Goal: Task Accomplishment & Management: Use online tool/utility

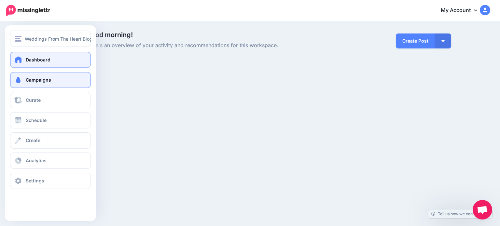
click at [19, 79] on span at bounding box center [18, 80] width 8 height 7
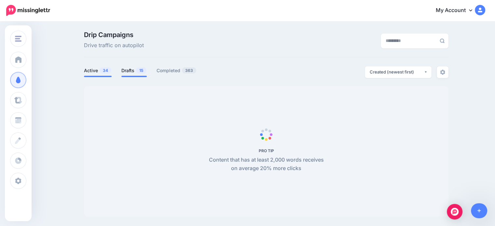
click at [133, 71] on link "Drafts 15" at bounding box center [133, 71] width 25 height 8
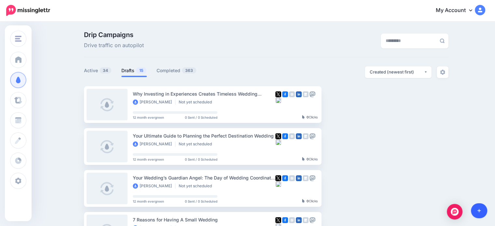
click at [479, 211] on icon at bounding box center [479, 210] width 4 height 5
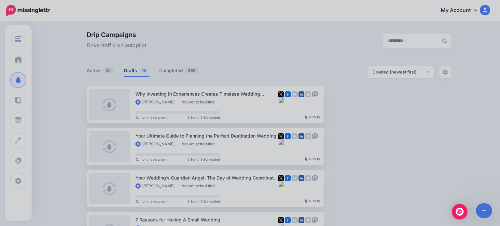
click at [479, 210] on div at bounding box center [250, 113] width 500 height 226
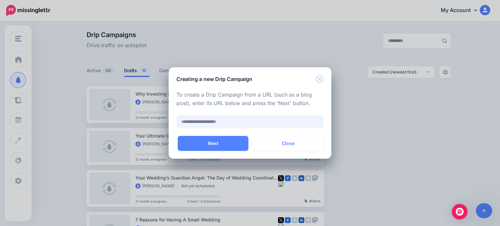
paste input "**********"
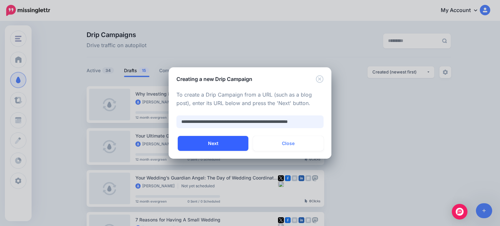
type input "**********"
click at [216, 145] on button "Next" at bounding box center [213, 143] width 71 height 15
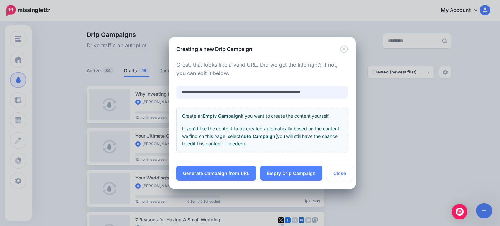
scroll to position [0, 6]
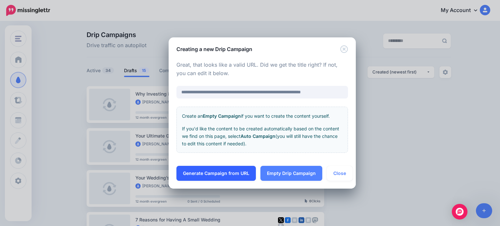
click at [221, 171] on link "Generate Campaign from URL" at bounding box center [215, 173] width 79 height 15
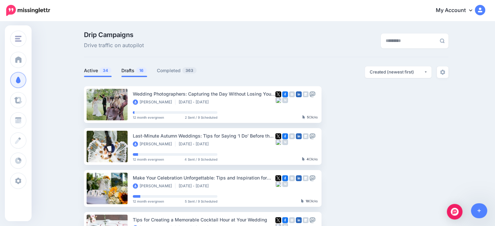
click at [132, 70] on link "Drafts 16" at bounding box center [134, 71] width 26 height 8
click at [133, 71] on link "Drafts 16" at bounding box center [134, 71] width 26 height 8
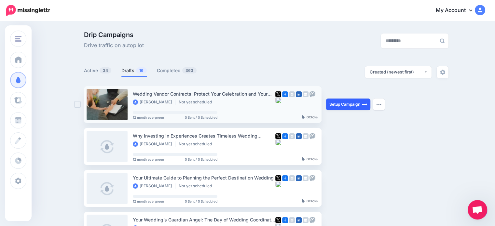
click at [353, 105] on link "Setup Campaign" at bounding box center [348, 105] width 44 height 12
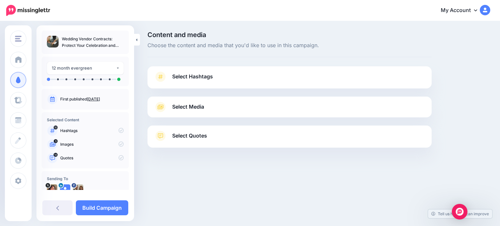
click at [235, 76] on link "Select Hashtags" at bounding box center [289, 80] width 271 height 17
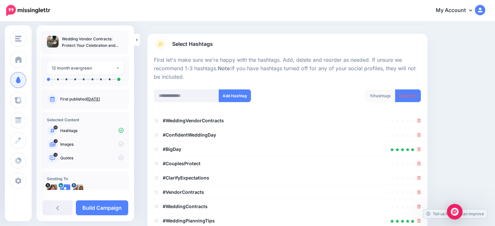
scroll to position [65, 0]
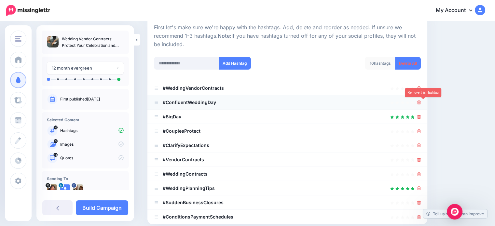
click at [421, 102] on icon at bounding box center [419, 102] width 4 height 4
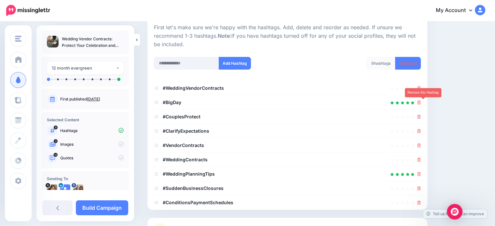
click at [421, 102] on icon at bounding box center [419, 102] width 4 height 4
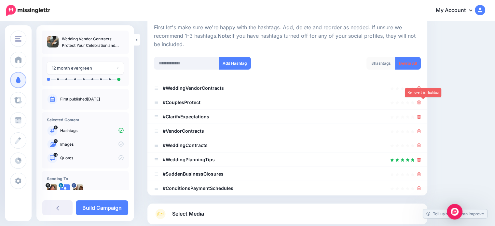
click at [421, 102] on icon at bounding box center [419, 102] width 4 height 4
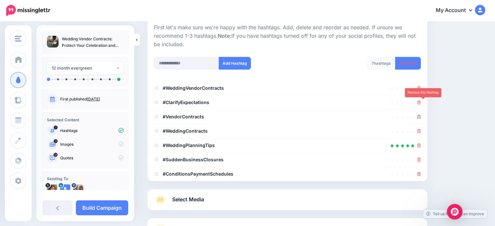
click at [421, 102] on icon at bounding box center [419, 102] width 4 height 4
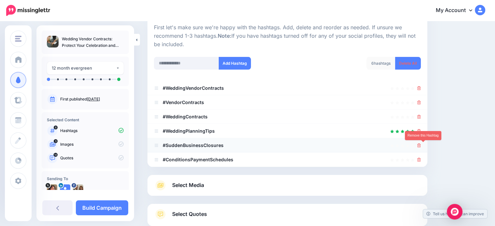
click at [421, 145] on icon at bounding box center [419, 145] width 4 height 4
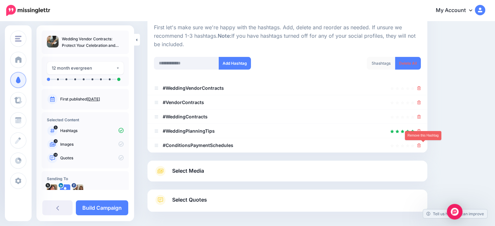
click at [421, 146] on icon at bounding box center [419, 145] width 4 height 4
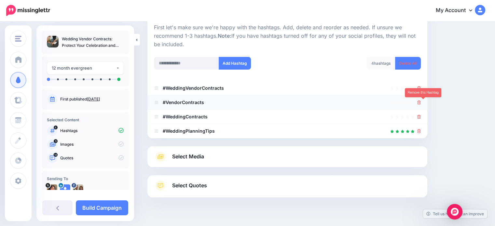
click at [421, 101] on icon at bounding box center [419, 102] width 4 height 4
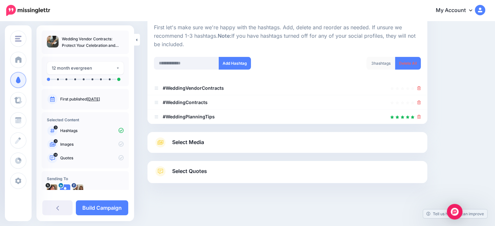
click at [204, 168] on span "Select Quotes" at bounding box center [189, 171] width 35 height 9
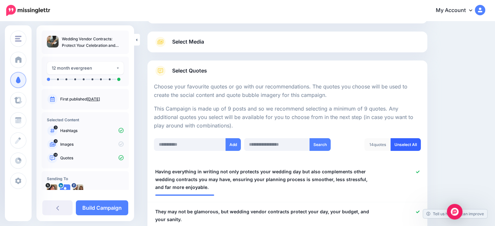
click at [408, 143] on link "Unselect All" at bounding box center [405, 144] width 30 height 13
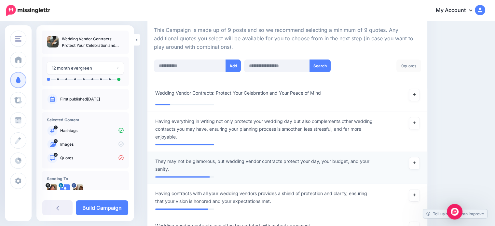
scroll to position [130, 0]
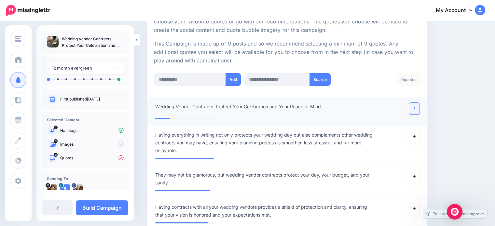
click at [415, 107] on icon at bounding box center [414, 108] width 3 height 4
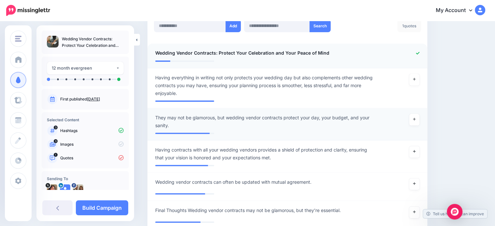
scroll to position [195, 0]
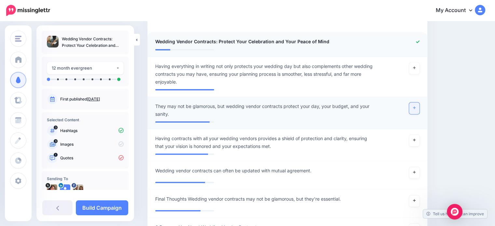
click at [419, 106] on link at bounding box center [414, 108] width 10 height 12
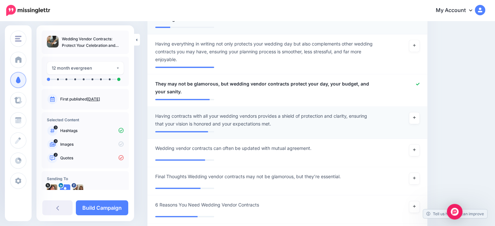
scroll to position [228, 0]
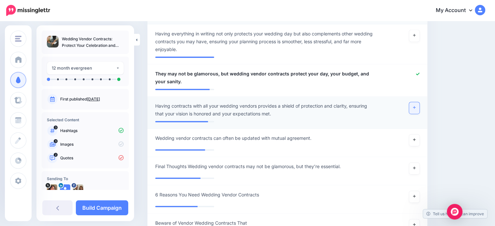
click at [419, 105] on link at bounding box center [414, 108] width 10 height 12
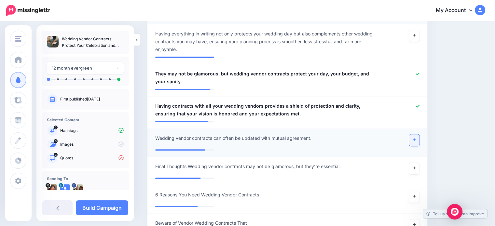
click at [419, 138] on link at bounding box center [414, 140] width 10 height 12
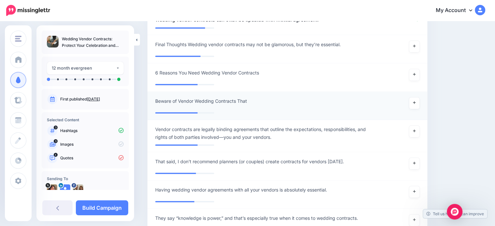
scroll to position [358, 0]
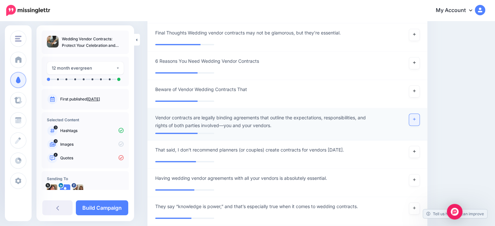
click at [415, 118] on icon at bounding box center [414, 119] width 3 height 4
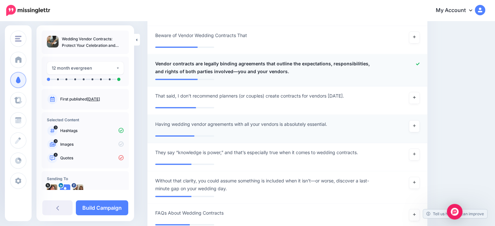
scroll to position [423, 0]
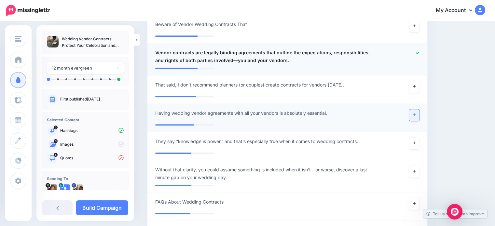
click at [415, 113] on icon at bounding box center [414, 115] width 3 height 4
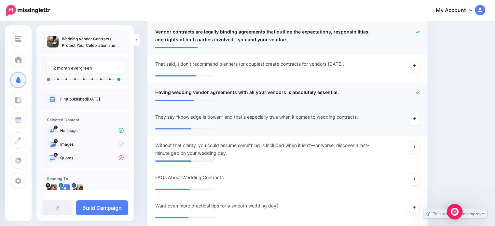
scroll to position [455, 0]
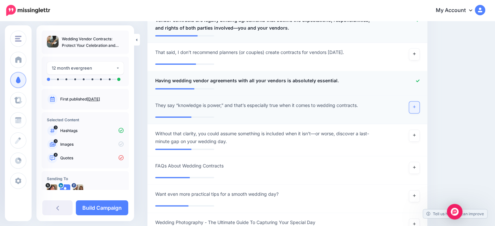
click at [415, 106] on icon at bounding box center [414, 107] width 3 height 4
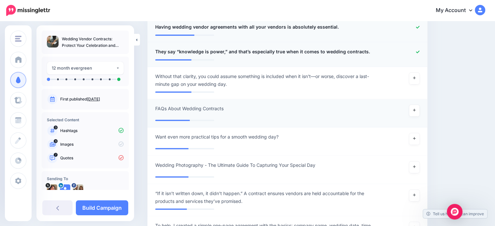
scroll to position [520, 0]
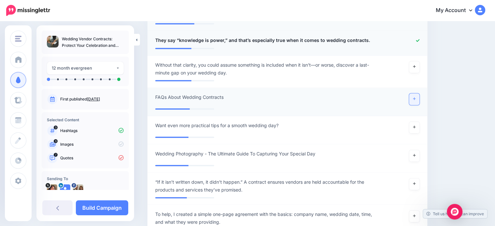
click at [419, 97] on link at bounding box center [414, 99] width 10 height 12
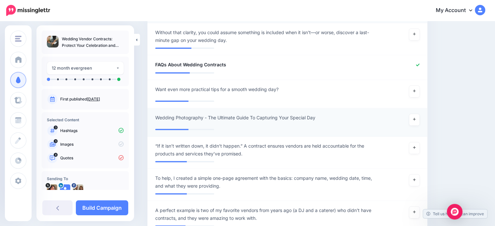
scroll to position [585, 0]
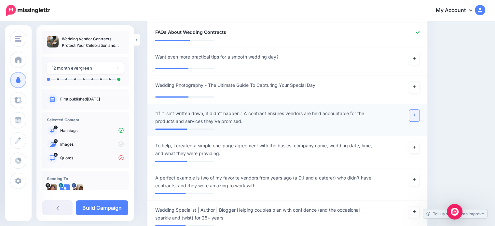
click at [415, 114] on icon at bounding box center [414, 115] width 3 height 3
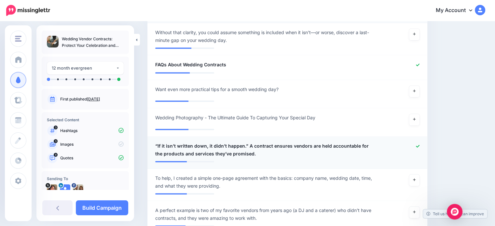
scroll to position [520, 0]
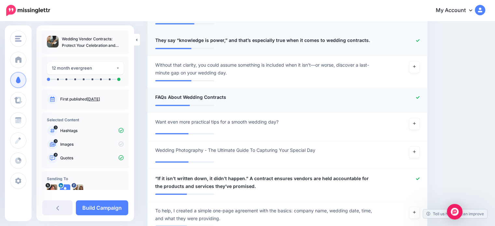
click at [423, 95] on div at bounding box center [402, 97] width 46 height 8
click at [419, 96] on icon at bounding box center [418, 98] width 4 height 4
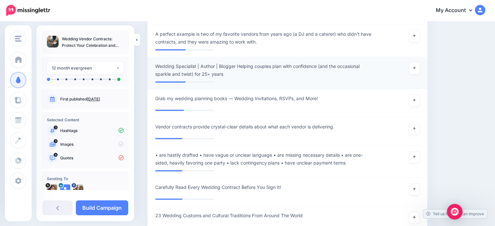
scroll to position [748, 0]
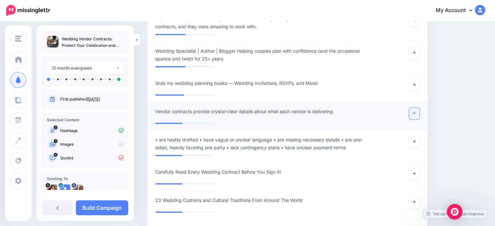
click at [419, 114] on link at bounding box center [414, 114] width 10 height 12
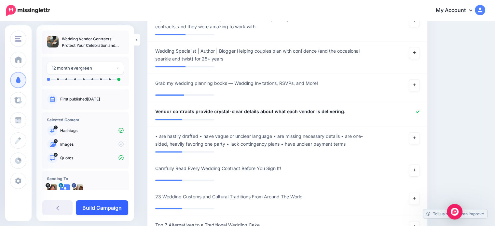
click at [105, 204] on link "Build Campaign" at bounding box center [102, 207] width 52 height 15
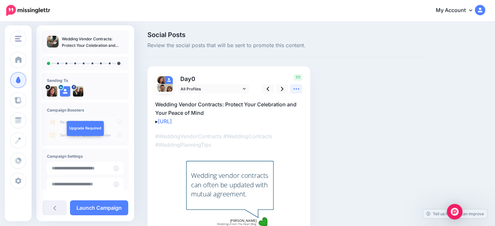
click at [295, 88] on icon at bounding box center [296, 89] width 7 height 7
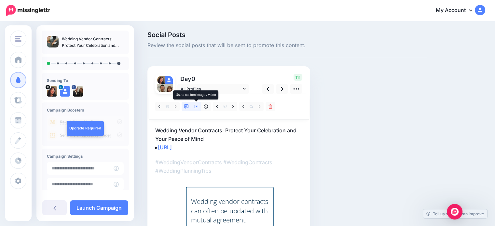
click at [195, 106] on icon at bounding box center [196, 106] width 5 height 5
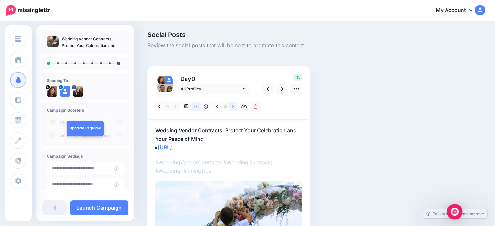
click at [234, 106] on link at bounding box center [233, 106] width 8 height 9
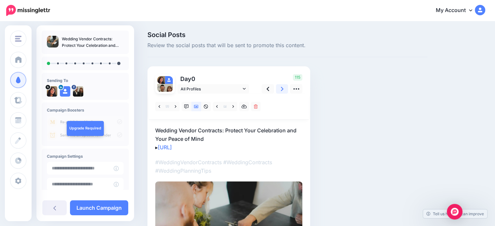
click at [282, 89] on icon at bounding box center [282, 89] width 3 height 4
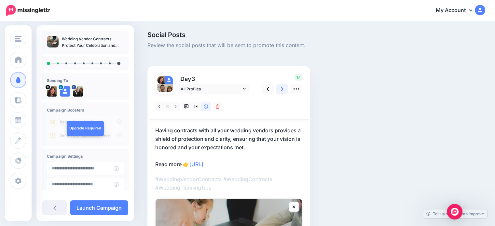
click at [282, 89] on icon at bounding box center [282, 89] width 3 height 4
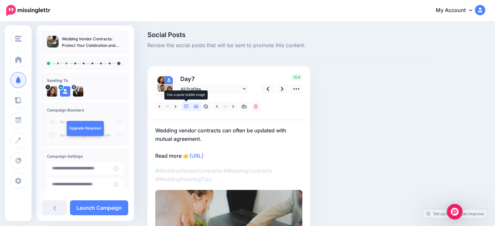
click at [186, 105] on icon at bounding box center [186, 106] width 5 height 5
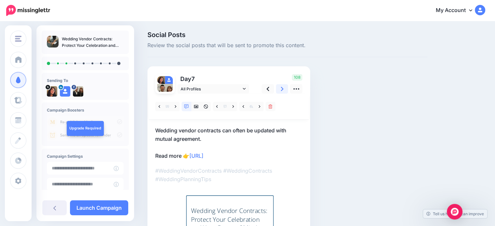
click at [283, 88] on icon at bounding box center [282, 89] width 3 height 7
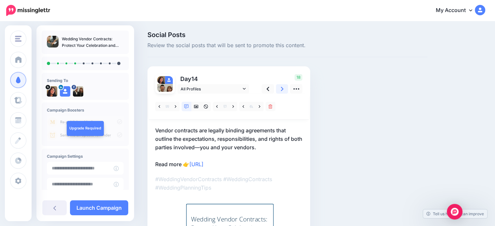
click at [281, 89] on icon at bounding box center [282, 89] width 3 height 7
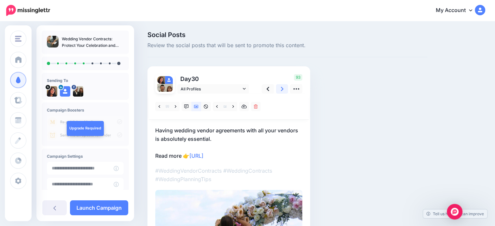
click at [281, 89] on icon at bounding box center [282, 89] width 3 height 7
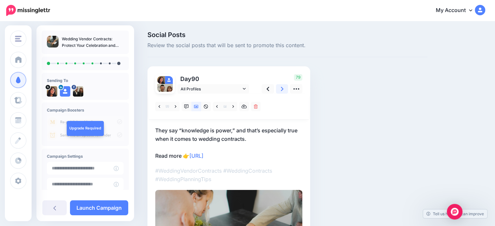
click at [281, 89] on icon at bounding box center [282, 89] width 3 height 7
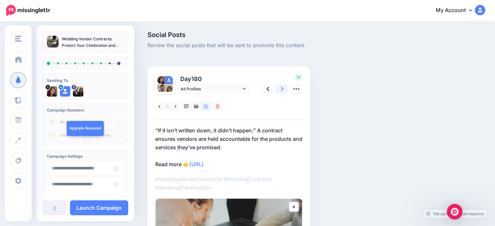
click at [281, 89] on icon at bounding box center [282, 89] width 3 height 7
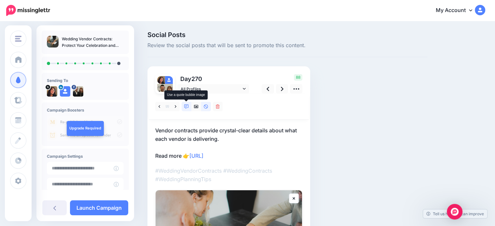
click at [187, 106] on icon at bounding box center [186, 106] width 5 height 5
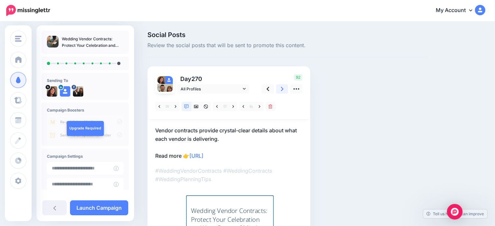
click at [281, 88] on icon at bounding box center [282, 89] width 3 height 4
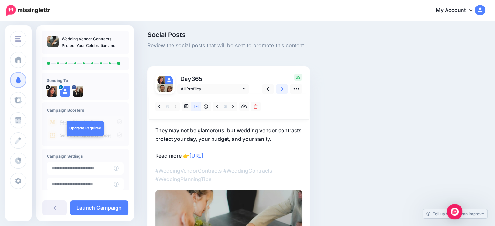
click at [281, 88] on icon at bounding box center [282, 89] width 3 height 4
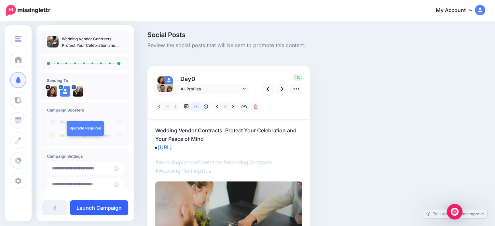
click at [104, 205] on link "Launch Campaign" at bounding box center [99, 207] width 58 height 15
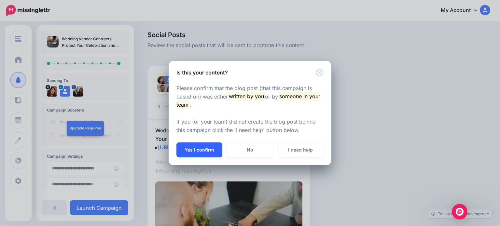
click at [199, 148] on button "Yes I confirm" at bounding box center [199, 149] width 46 height 15
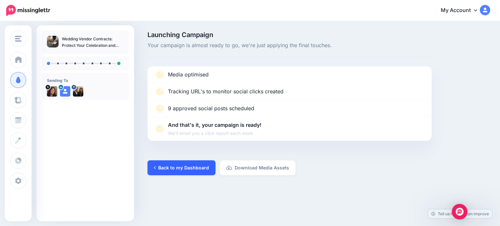
click at [180, 166] on link "Back to my Dashboard" at bounding box center [181, 167] width 68 height 15
